Goal: Navigation & Orientation: Find specific page/section

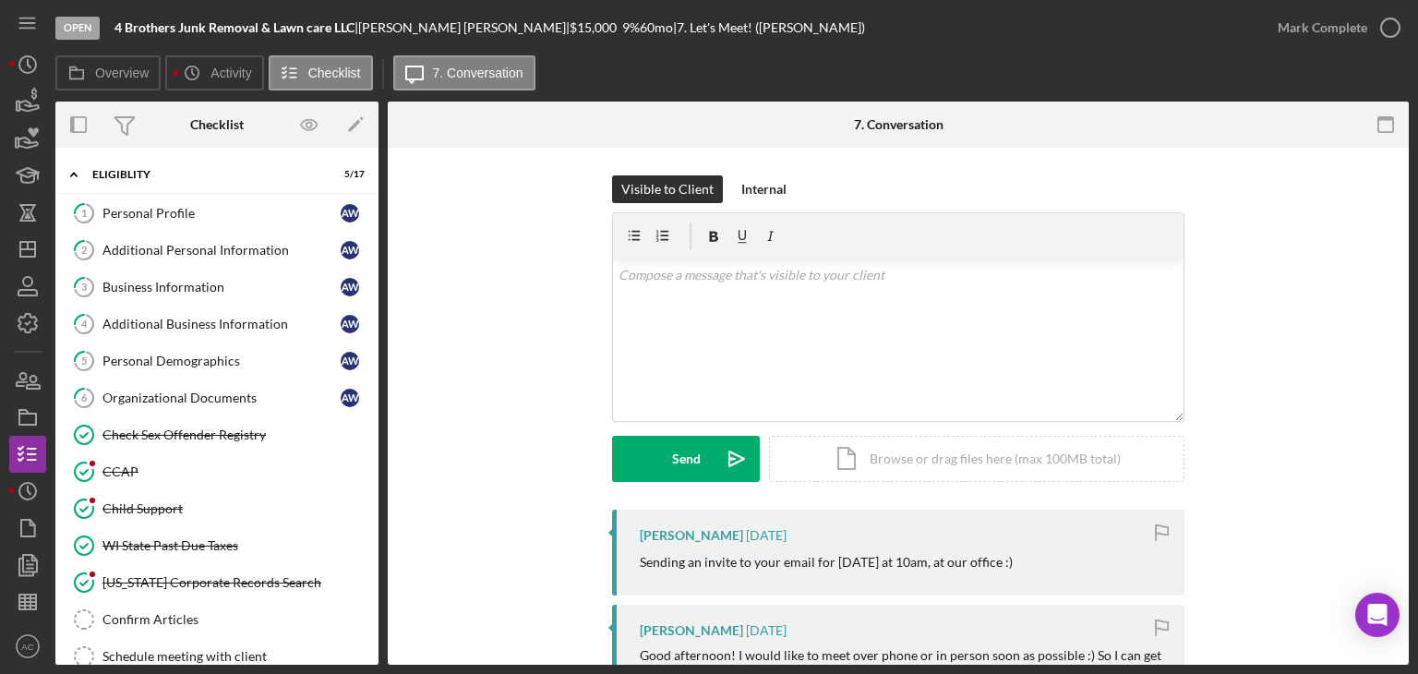
scroll to position [282, 0]
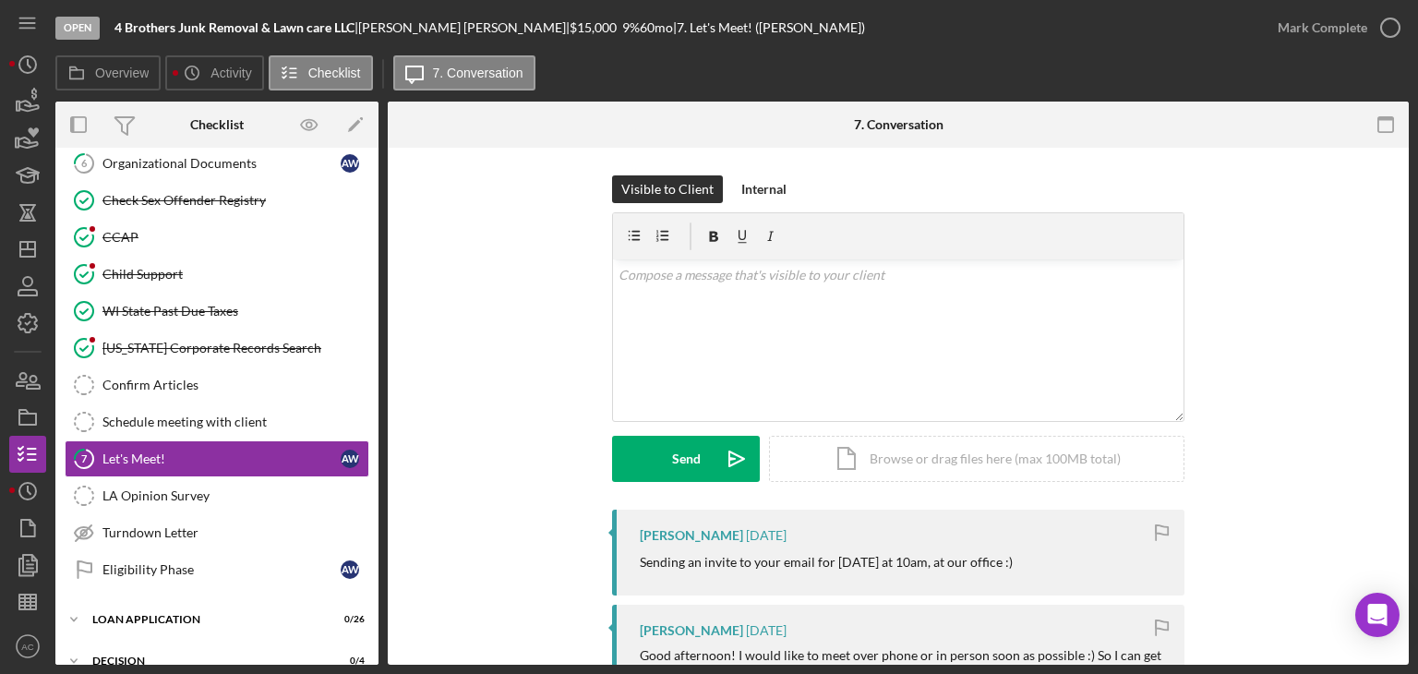
scroll to position [282, 0]
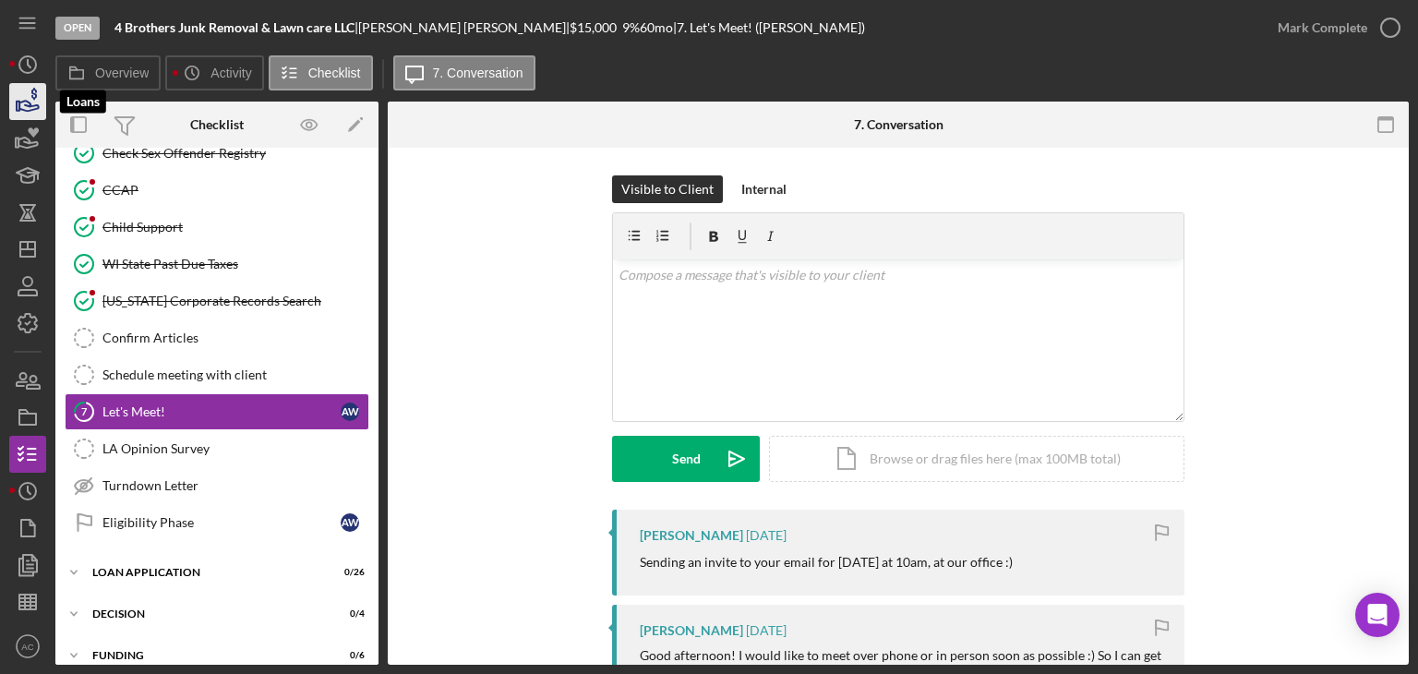
click at [38, 101] on icon "button" at bounding box center [28, 101] width 46 height 46
